Goal: Find specific page/section: Find specific page/section

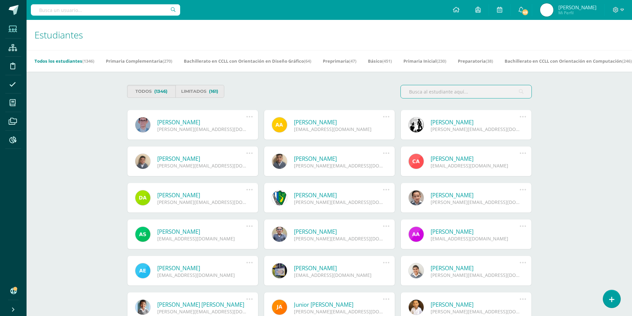
click at [430, 96] on input "text" at bounding box center [466, 91] width 131 height 13
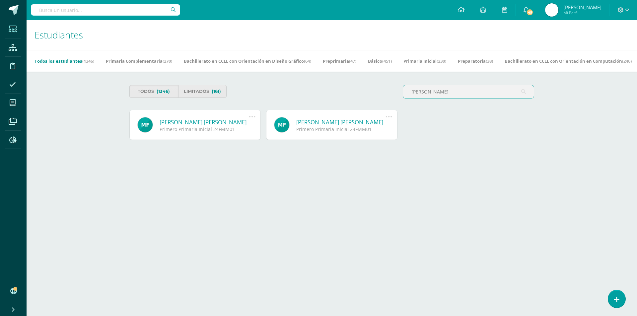
type input "Fredy Josue"
click at [236, 124] on link "[PERSON_NAME] [PERSON_NAME]" at bounding box center [204, 122] width 89 height 8
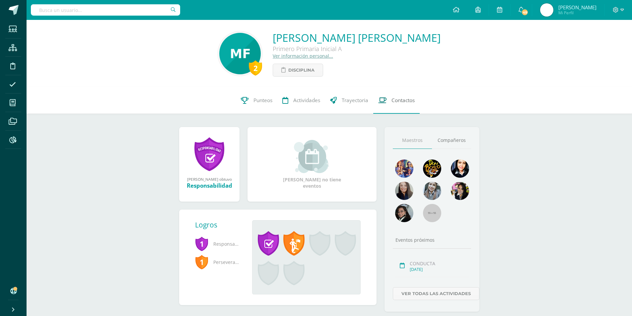
click at [406, 101] on span "Contactos" at bounding box center [402, 100] width 23 height 7
